Goal: Find specific page/section: Find specific page/section

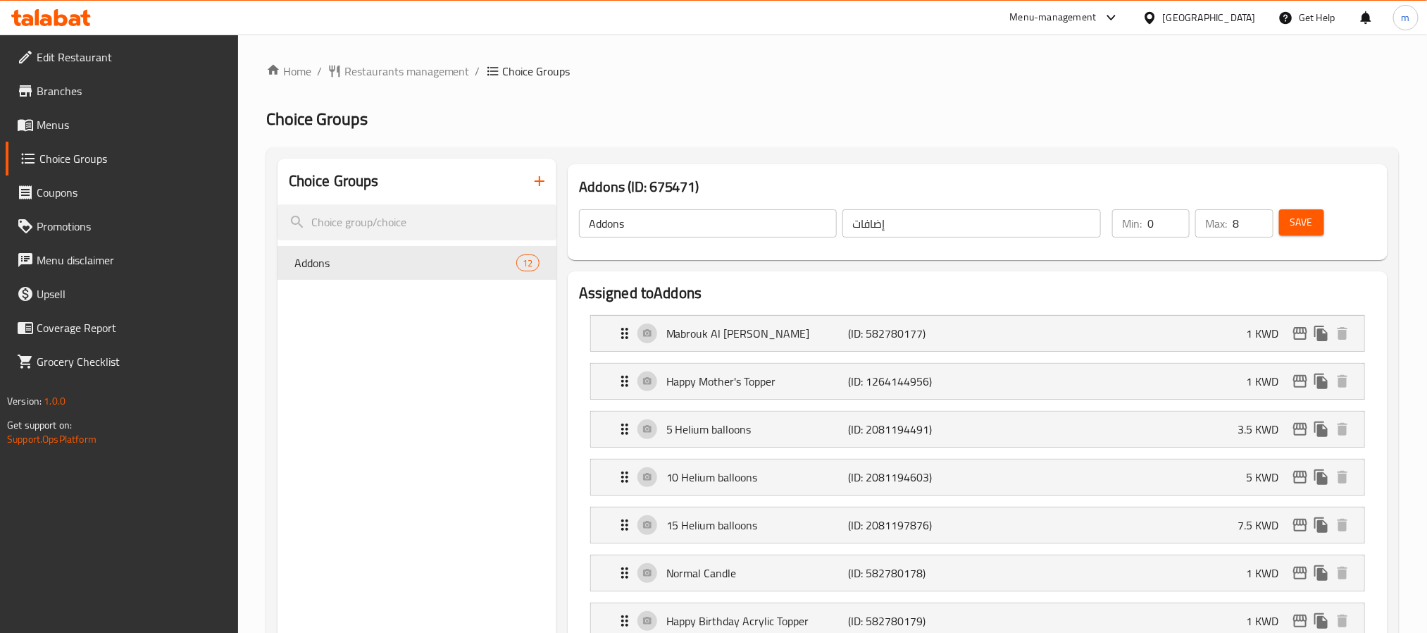
click at [1163, 22] on div at bounding box center [1153, 18] width 20 height 16
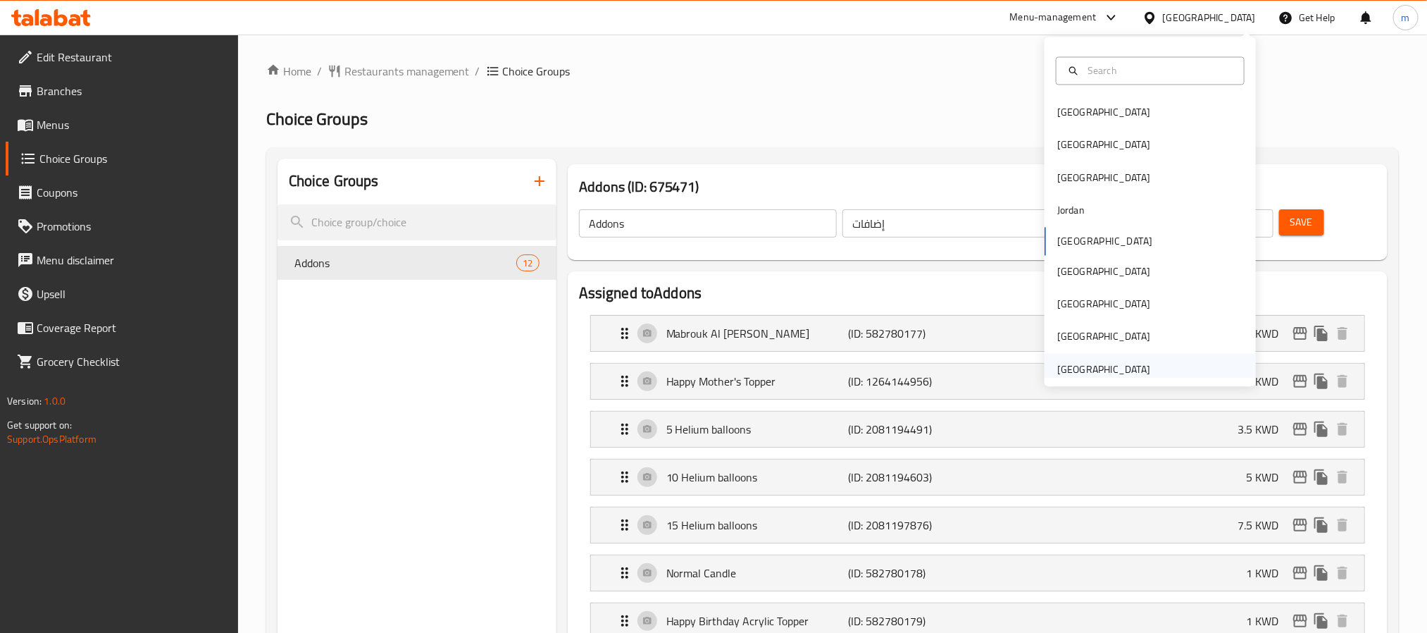
click at [1091, 370] on div "[GEOGRAPHIC_DATA]" at bounding box center [1104, 369] width 93 height 16
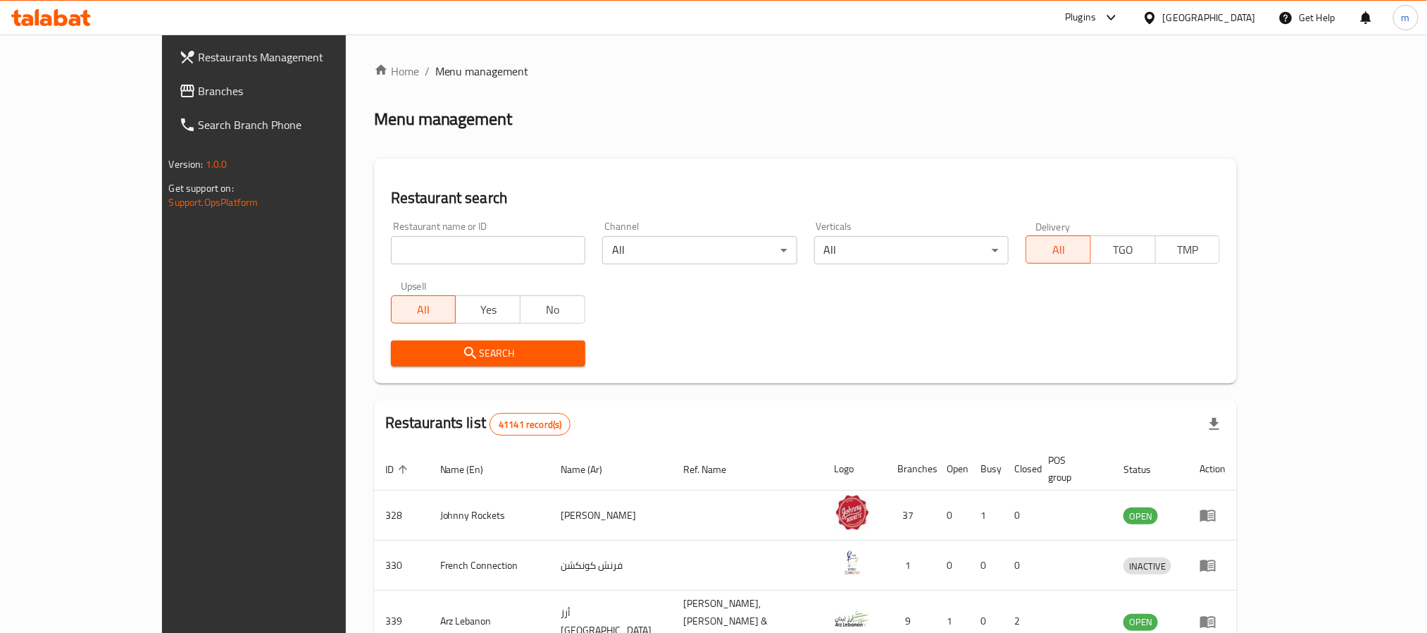
click at [199, 82] on span "Branches" at bounding box center [294, 90] width 190 height 17
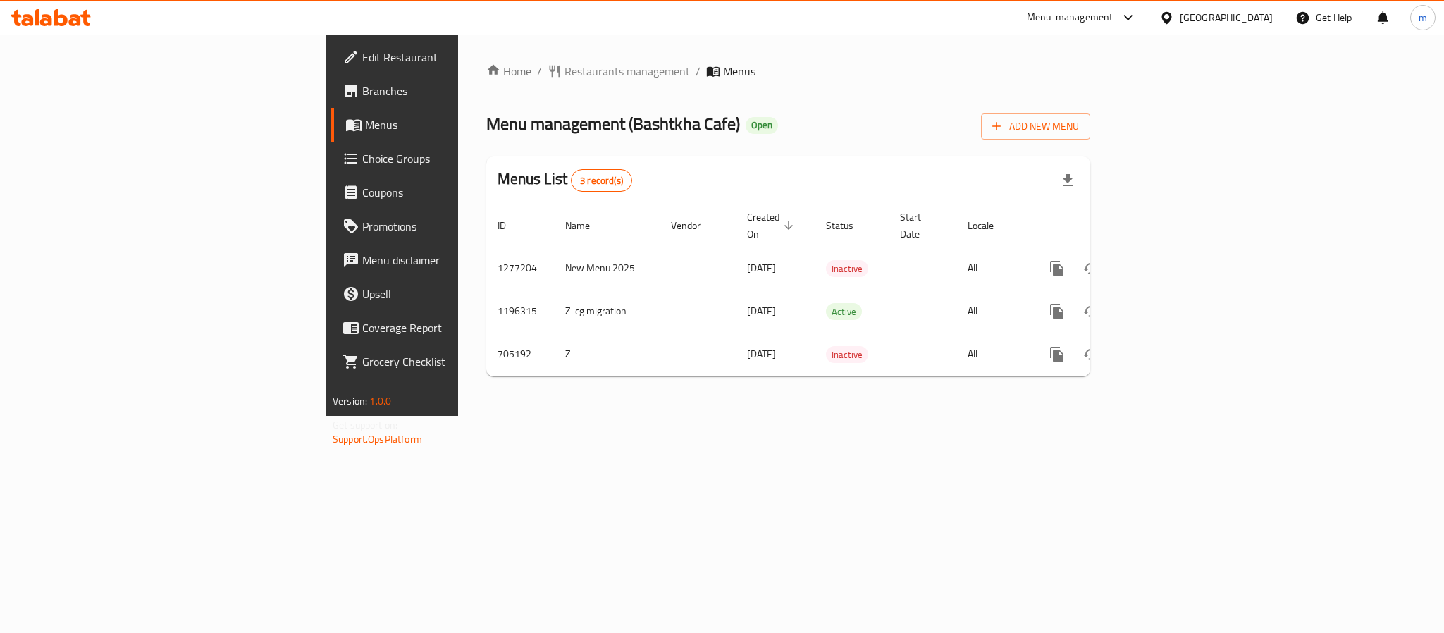
click at [362, 161] on span "Choice Groups" at bounding box center [458, 158] width 193 height 17
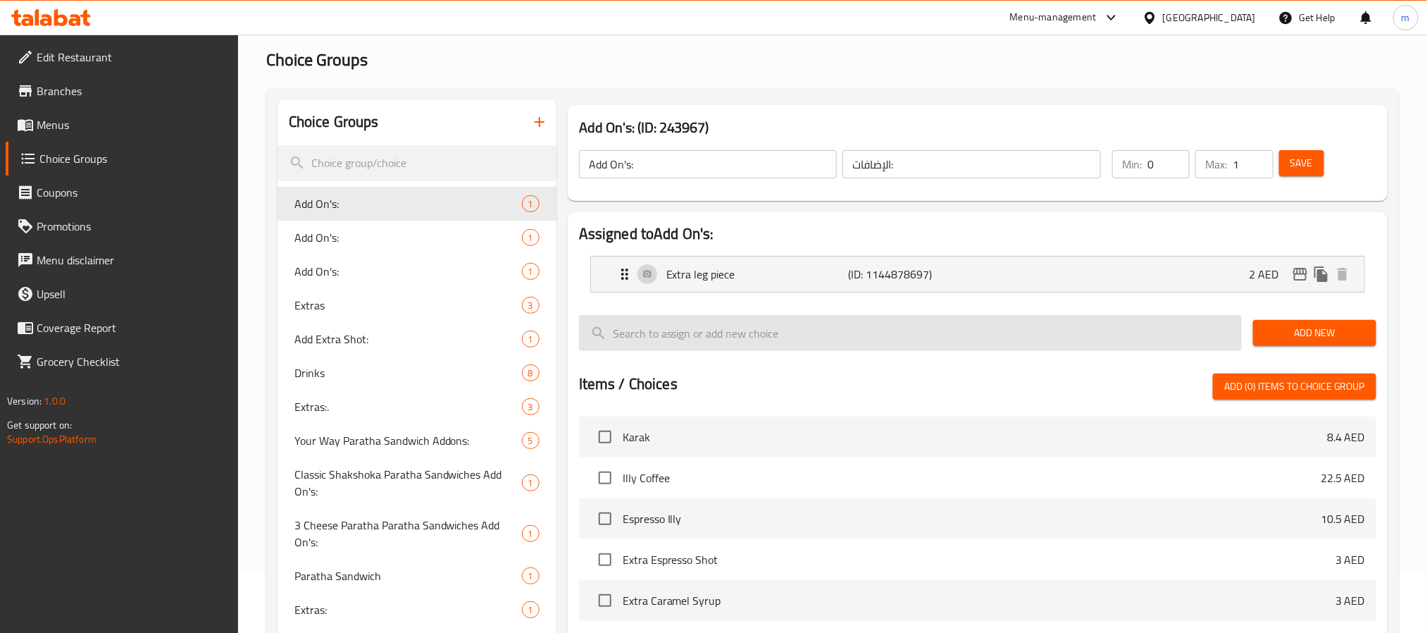
scroll to position [106, 0]
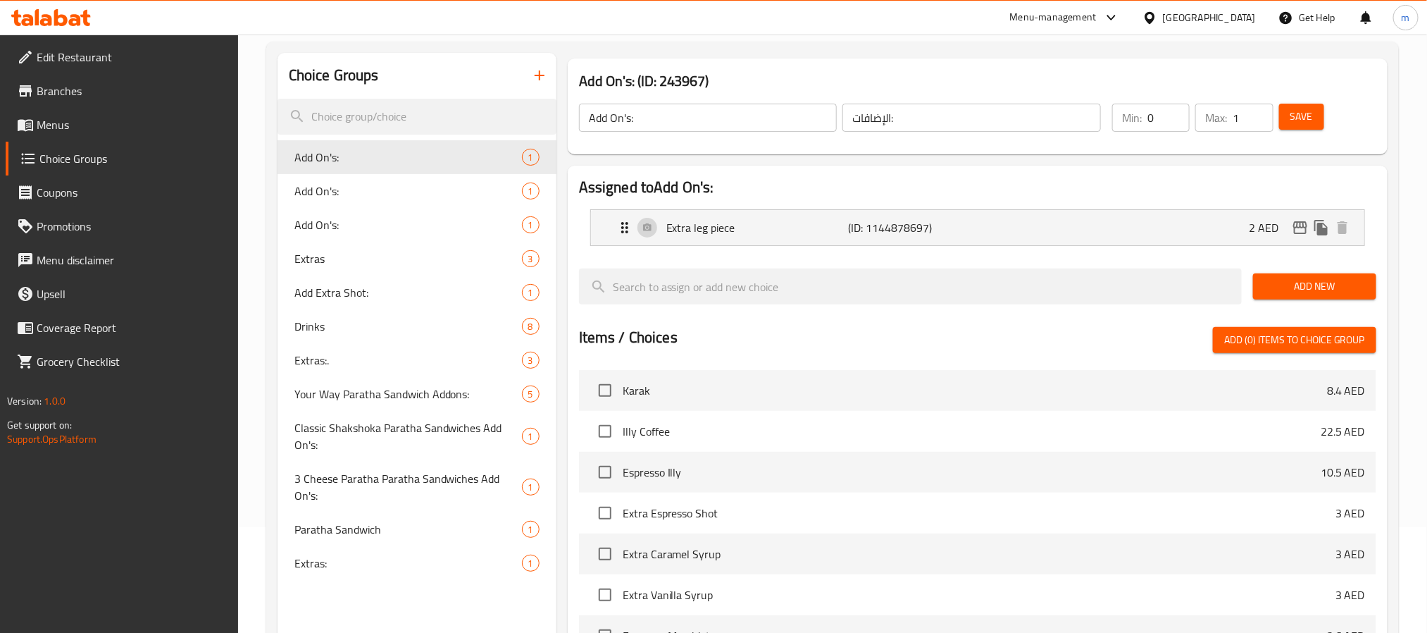
click at [75, 28] on div at bounding box center [51, 18] width 102 height 28
click at [56, 13] on icon at bounding box center [60, 17] width 13 height 17
